Goal: Information Seeking & Learning: Learn about a topic

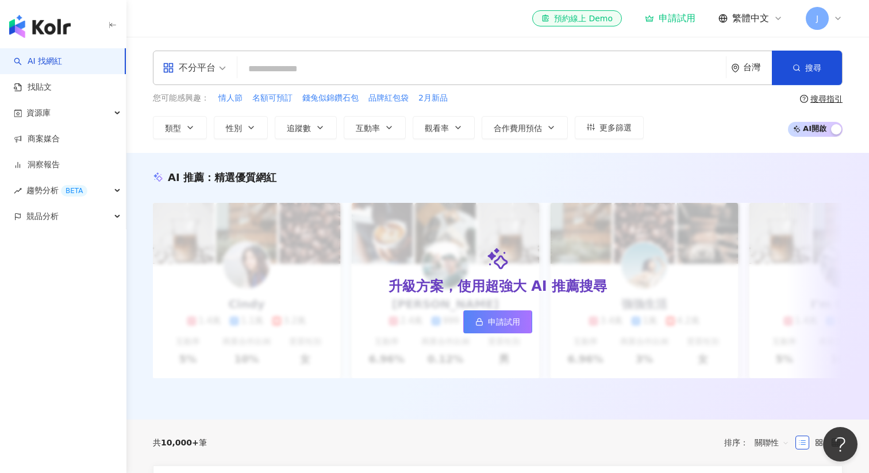
click at [348, 63] on input "search" at bounding box center [481, 69] width 479 height 22
click at [598, 125] on button "更多篩選" at bounding box center [609, 127] width 69 height 23
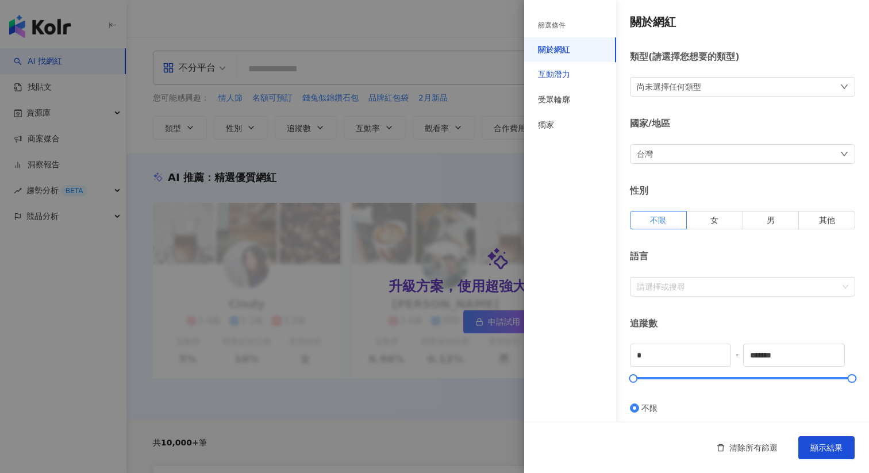
click at [558, 71] on div "互動潛力" at bounding box center [554, 74] width 32 height 11
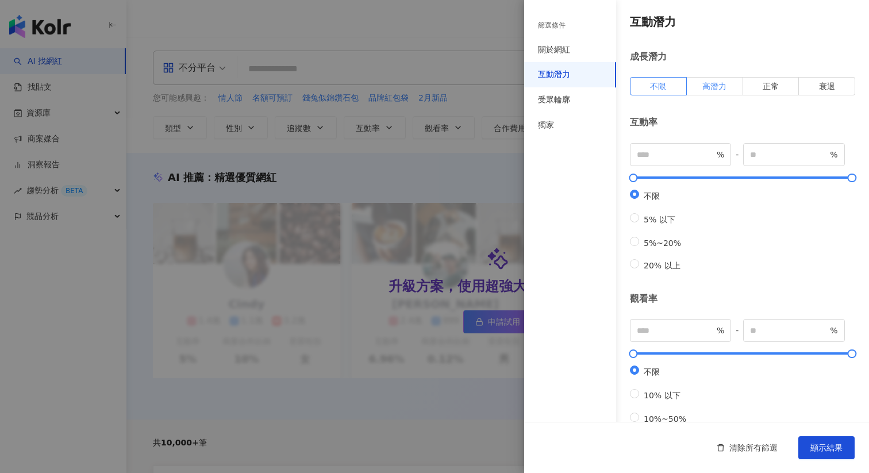
click at [714, 90] on span "高潛力" at bounding box center [714, 86] width 24 height 9
click at [670, 270] on span "20% 以上" at bounding box center [662, 265] width 46 height 9
click at [658, 245] on label "5%~20%" at bounding box center [658, 242] width 56 height 11
type input "*"
type input "**"
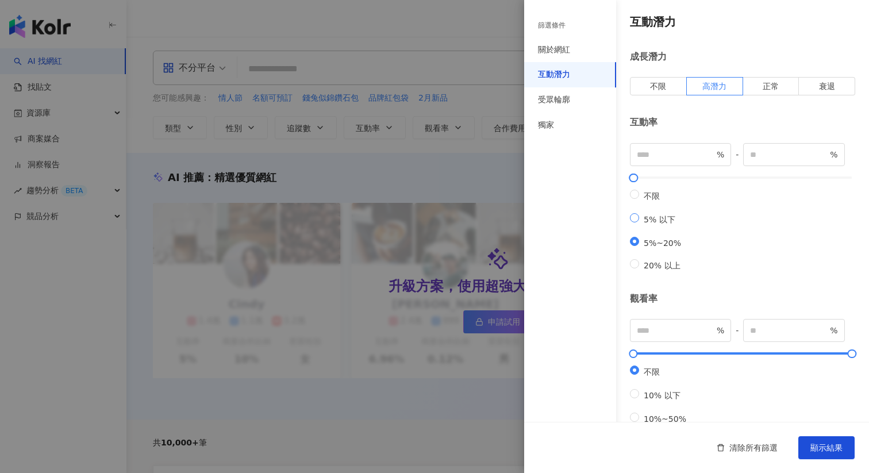
click at [662, 224] on span "5% 以下" at bounding box center [659, 219] width 41 height 9
type input "*"
click at [659, 197] on span "不限" at bounding box center [651, 195] width 25 height 9
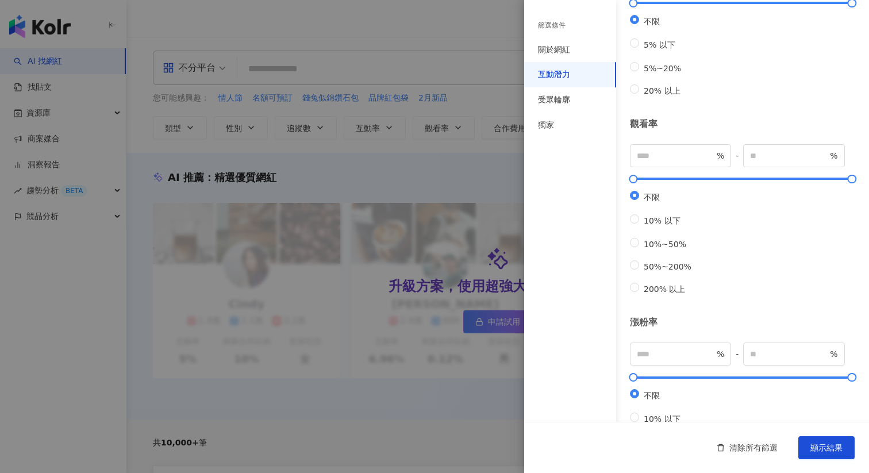
scroll to position [166, 0]
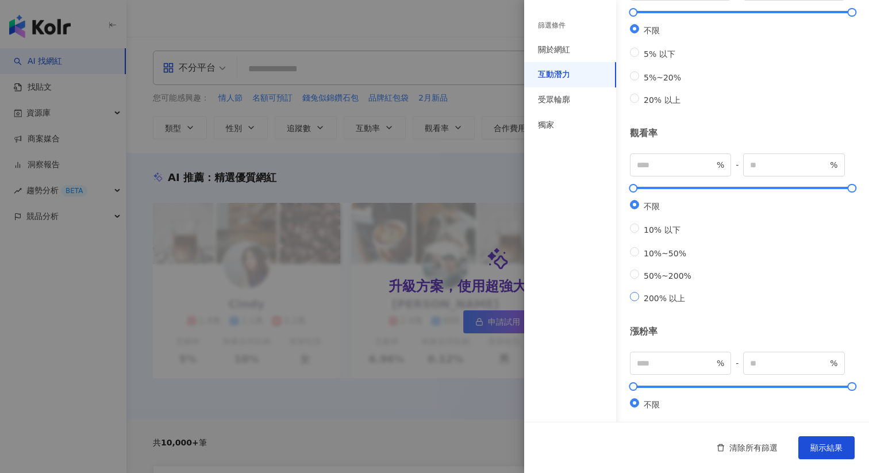
click at [658, 304] on label "200% 以上" at bounding box center [663, 298] width 66 height 12
type input "***"
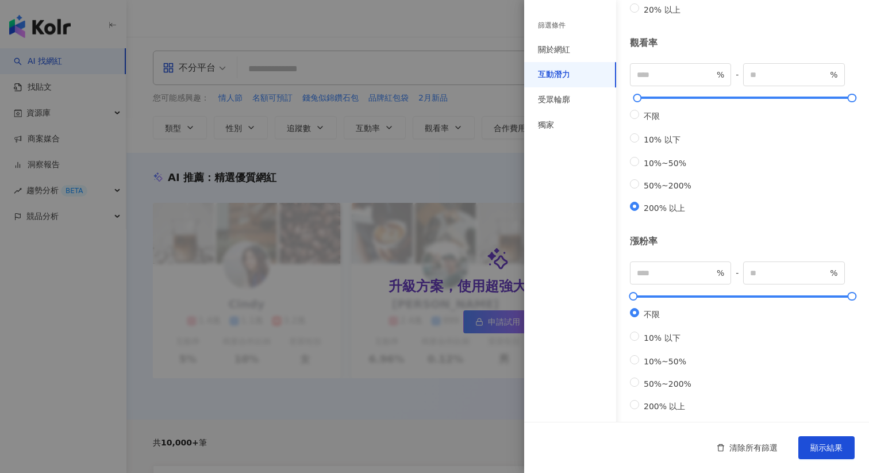
scroll to position [313, 0]
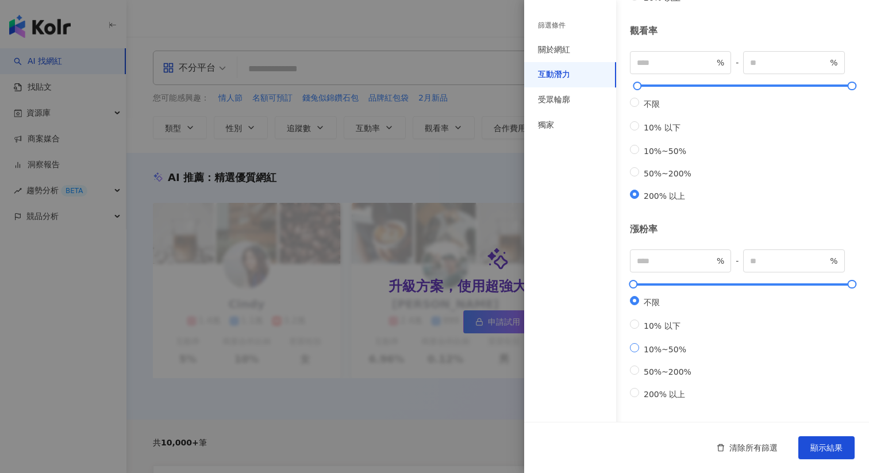
click at [669, 345] on span "10%~50%" at bounding box center [665, 349] width 52 height 9
type input "**"
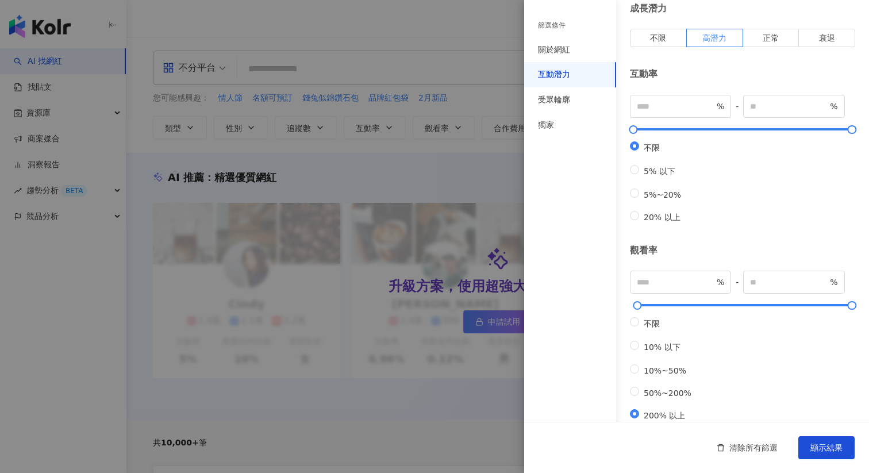
scroll to position [0, 0]
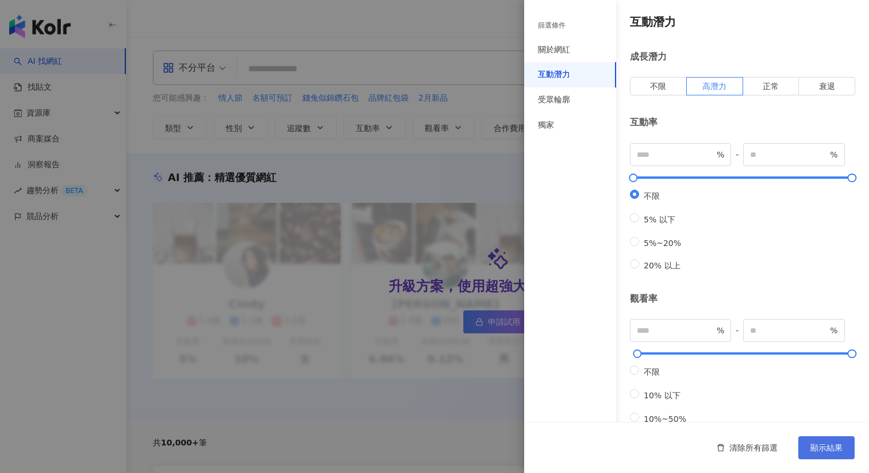
click at [824, 443] on span "顯示結果" at bounding box center [827, 447] width 32 height 9
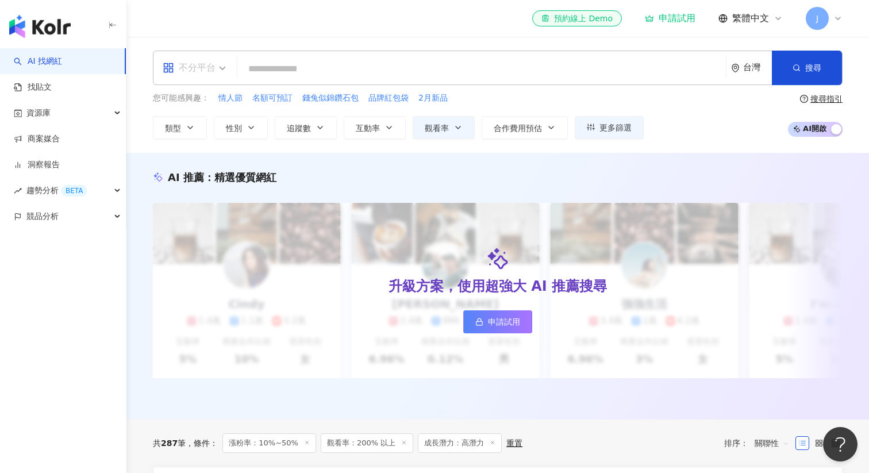
click at [216, 76] on span "不分平台" at bounding box center [194, 68] width 63 height 18
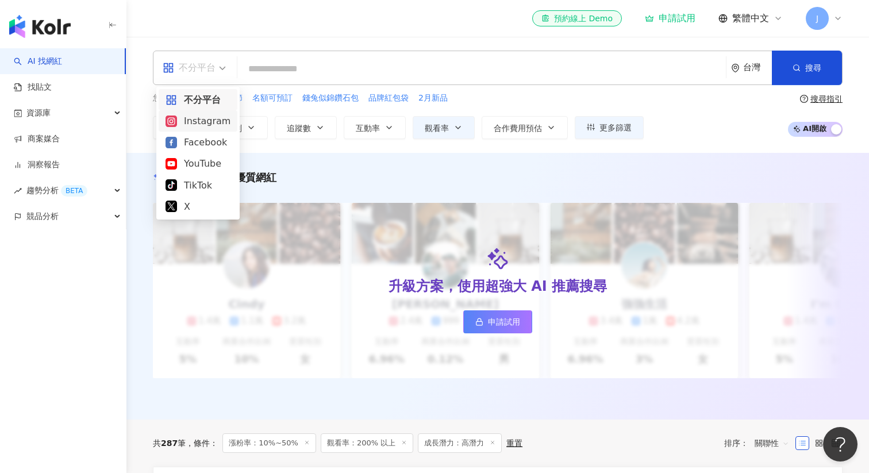
click at [201, 125] on div "Instagram" at bounding box center [198, 121] width 65 height 14
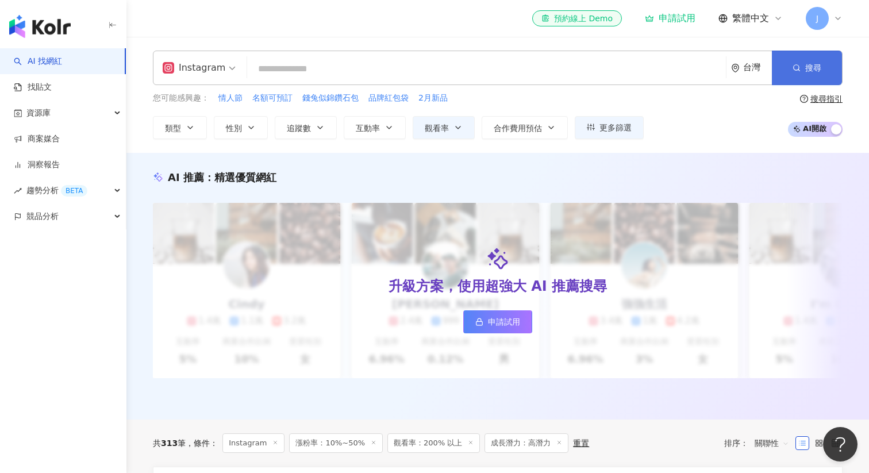
click at [801, 70] on button "搜尋" at bounding box center [807, 68] width 70 height 34
click at [320, 123] on icon "button" at bounding box center [320, 127] width 9 height 9
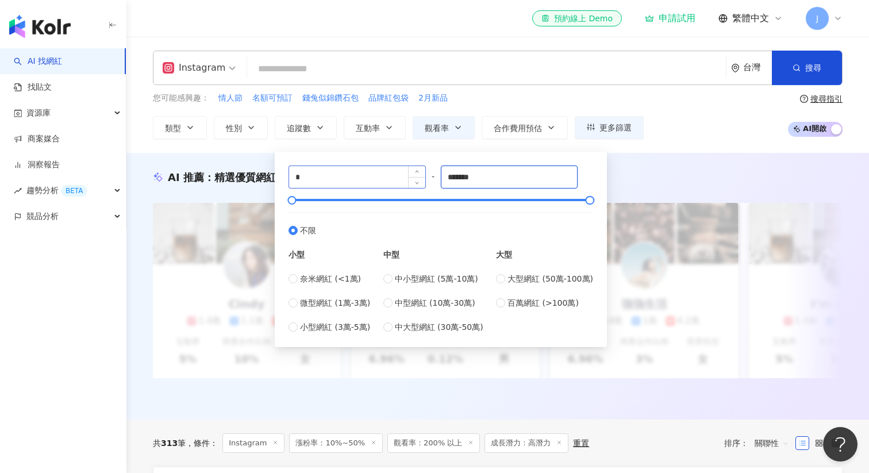
drag, startPoint x: 506, startPoint y: 175, endPoint x: 425, endPoint y: 172, distance: 81.7
click at [430, 175] on div "* - ******* 不限 小型 奈米網紅 (<1萬) 微型網紅 (1萬-3萬) 小型網紅 (3萬-5萬) 中型 中小型網紅 (5萬-10萬) 中型網紅 (…" at bounding box center [441, 250] width 305 height 168
type input "*"
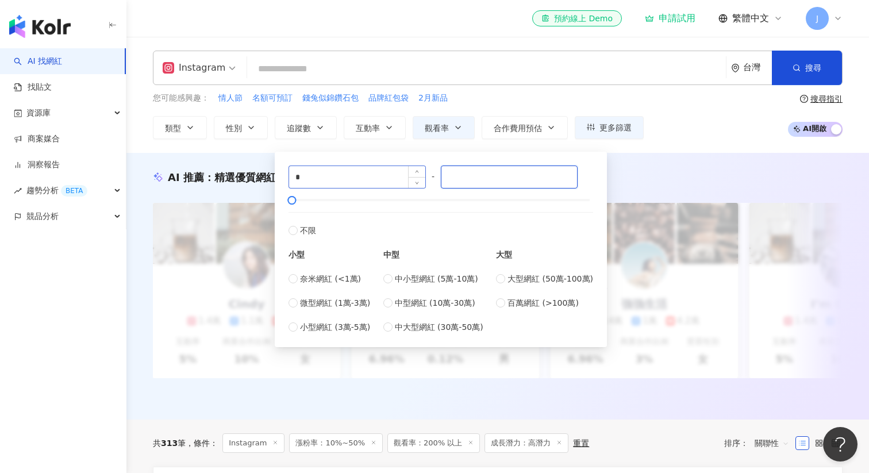
type input "*"
click at [334, 280] on span "奈米網紅 (<1萬)" at bounding box center [330, 278] width 61 height 13
type input "****"
click at [427, 286] on div "中小型網紅 (5萬-10萬) 中型網紅 (10萬-30萬) 中大型網紅 (30萬-50萬)" at bounding box center [433, 302] width 100 height 61
click at [694, 143] on div "Instagram 台灣 搜尋 您可能感興趣： 情人節 名額可預訂 錢兔似錦鑽石包 品牌紅包袋 2月新品 類型 性別 追蹤數 互動率 觀看率 合作費用預估 更…" at bounding box center [497, 95] width 743 height 116
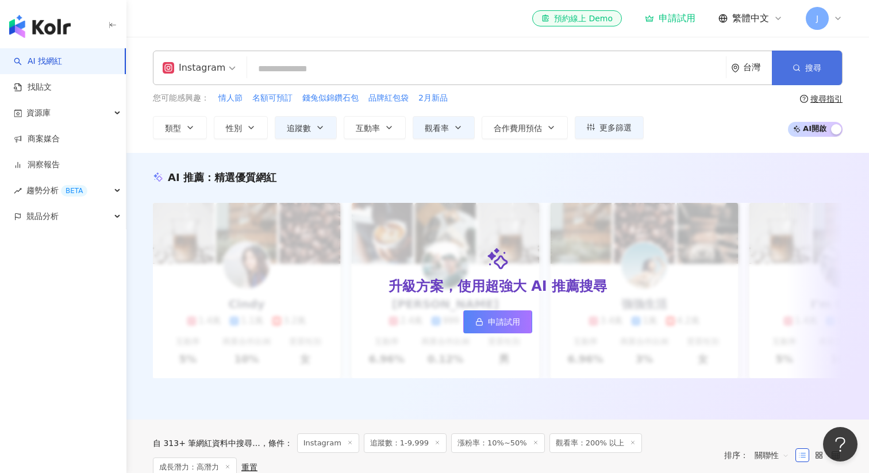
click at [797, 67] on icon "button" at bounding box center [797, 68] width 8 height 8
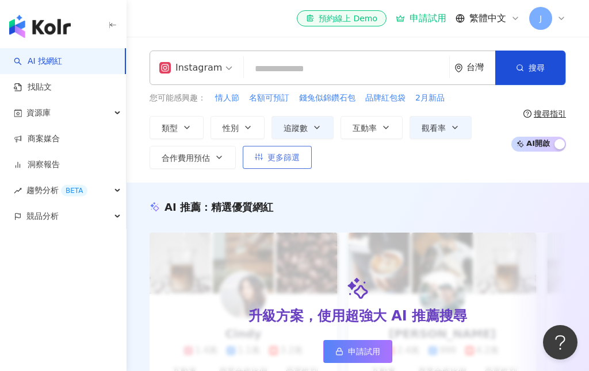
click at [283, 163] on button "更多篩選" at bounding box center [277, 157] width 69 height 23
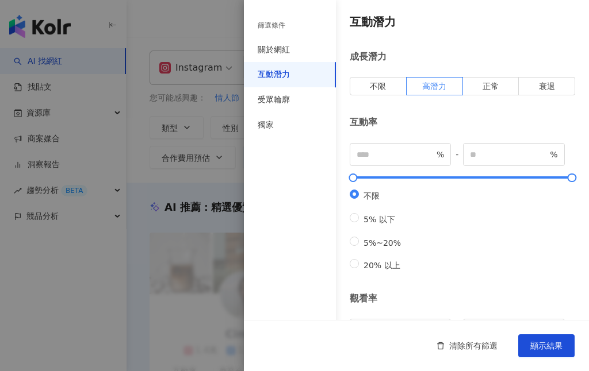
click at [168, 132] on div at bounding box center [294, 185] width 589 height 371
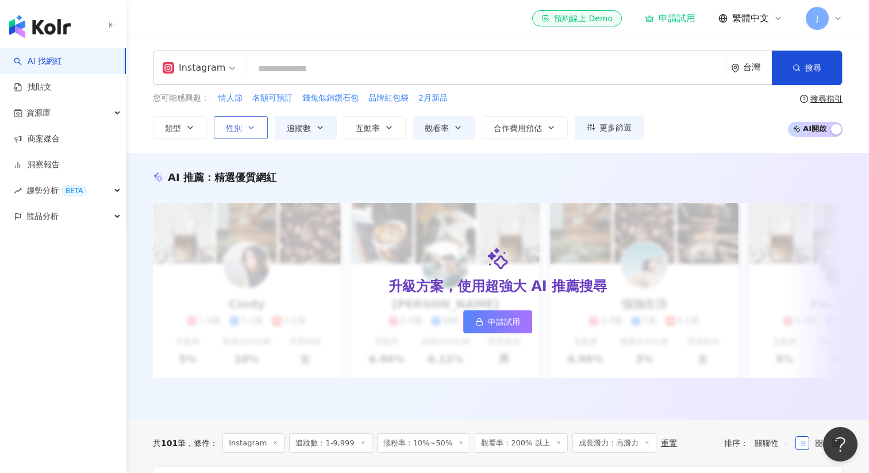
click at [267, 131] on button "性別" at bounding box center [241, 127] width 54 height 23
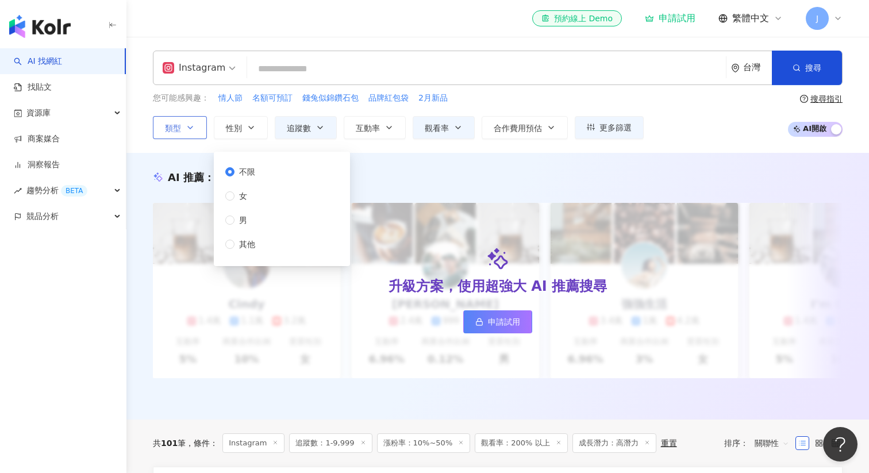
click at [183, 116] on button "類型" at bounding box center [180, 127] width 54 height 23
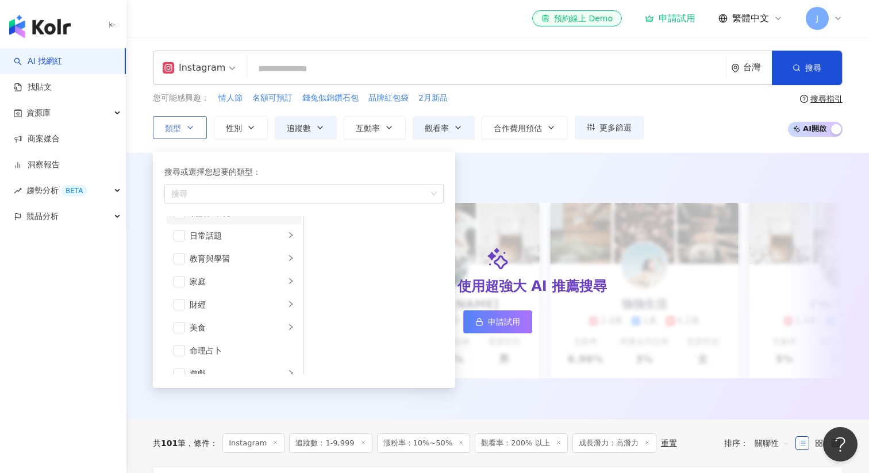
scroll to position [64, 0]
click at [184, 334] on li "美食" at bounding box center [234, 327] width 135 height 23
click at [185, 327] on li "美食" at bounding box center [234, 327] width 135 height 23
click at [180, 327] on span "button" at bounding box center [179, 326] width 11 height 11
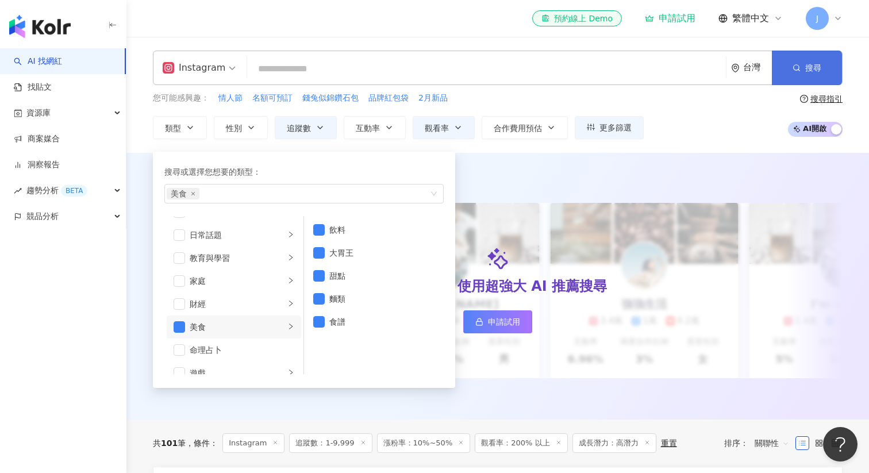
click at [811, 69] on span "搜尋" at bounding box center [813, 67] width 16 height 9
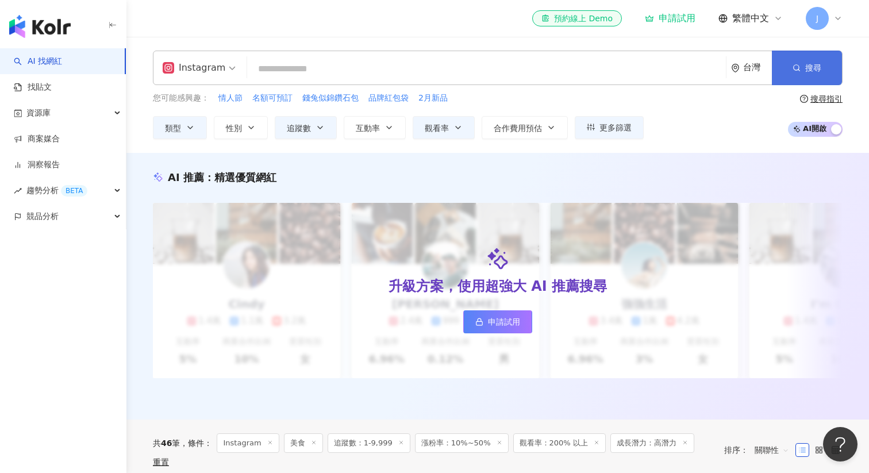
click at [804, 69] on button "搜尋" at bounding box center [807, 68] width 70 height 34
click at [816, 66] on span "搜尋" at bounding box center [813, 67] width 16 height 9
